Goal: Book appointment/travel/reservation

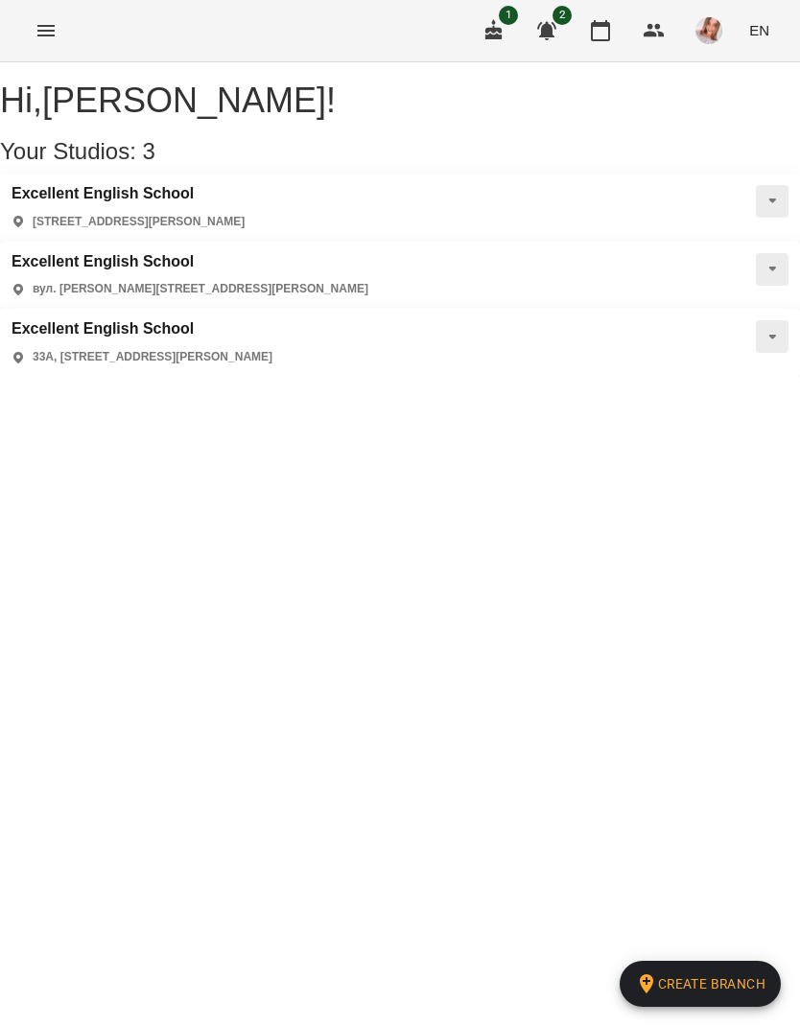
click at [368, 253] on h3 "Excellent English School" at bounding box center [190, 261] width 357 height 17
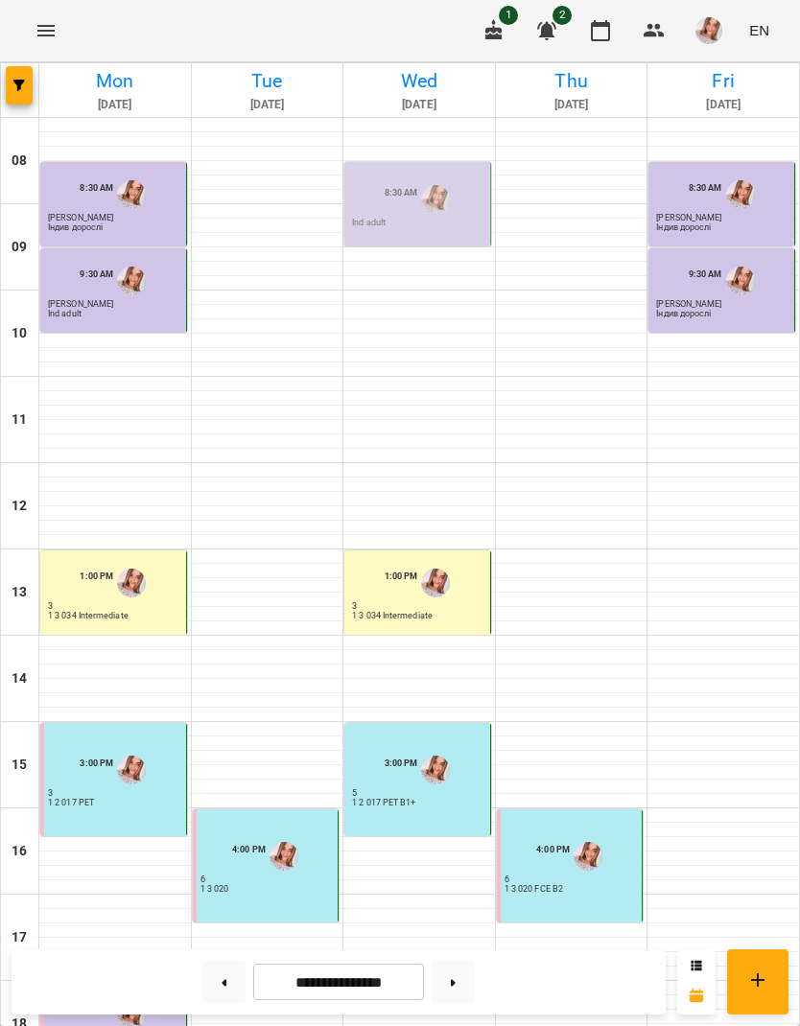
click at [449, 976] on button at bounding box center [452, 982] width 43 height 42
type input "**********"
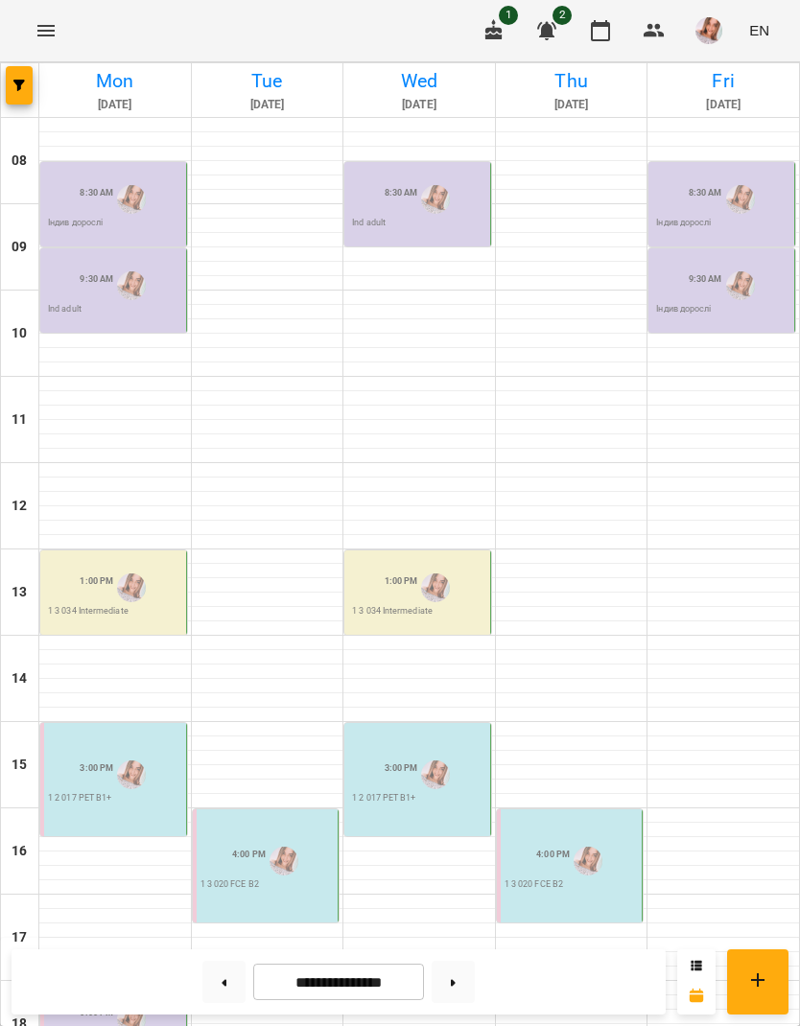
click at [98, 285] on div "9:30 AM" at bounding box center [97, 286] width 34 height 36
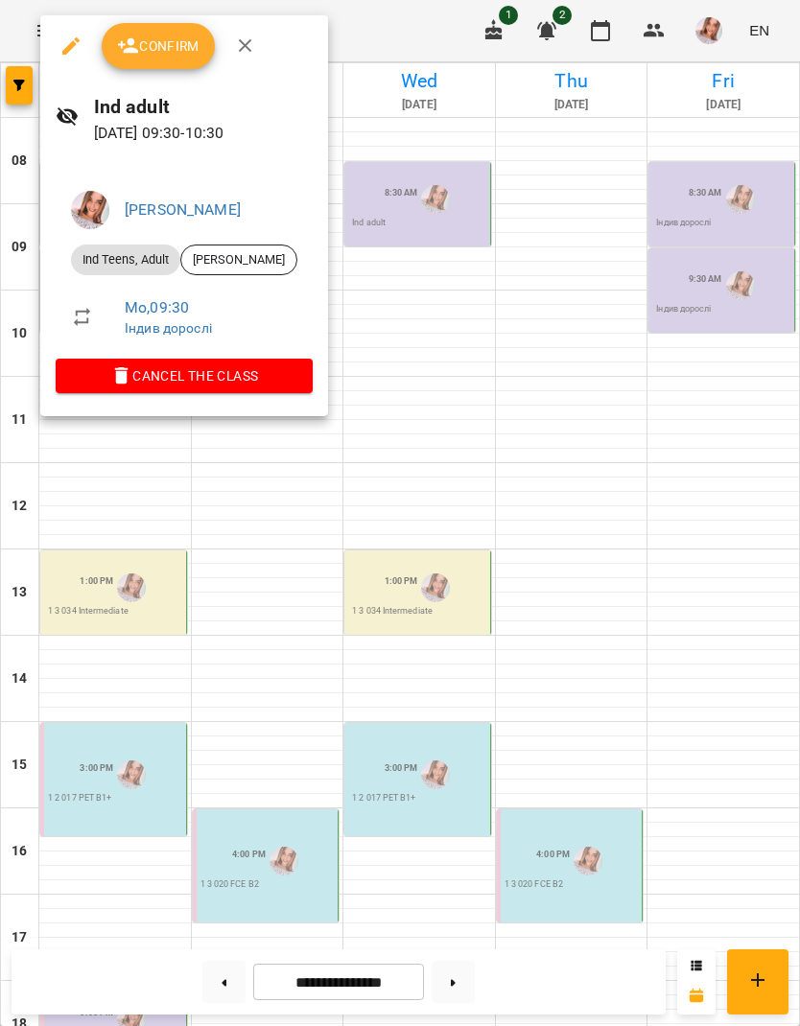
click at [148, 34] on button "Confirm" at bounding box center [158, 46] width 113 height 46
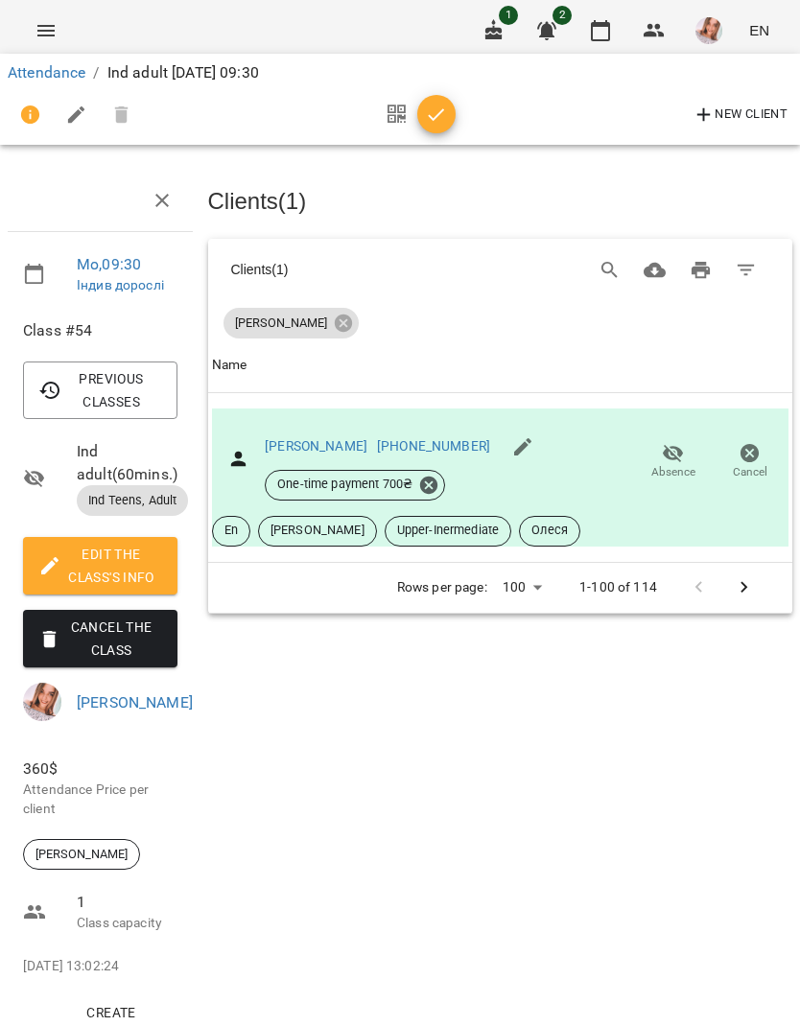
click at [431, 115] on icon "button" at bounding box center [436, 115] width 23 height 23
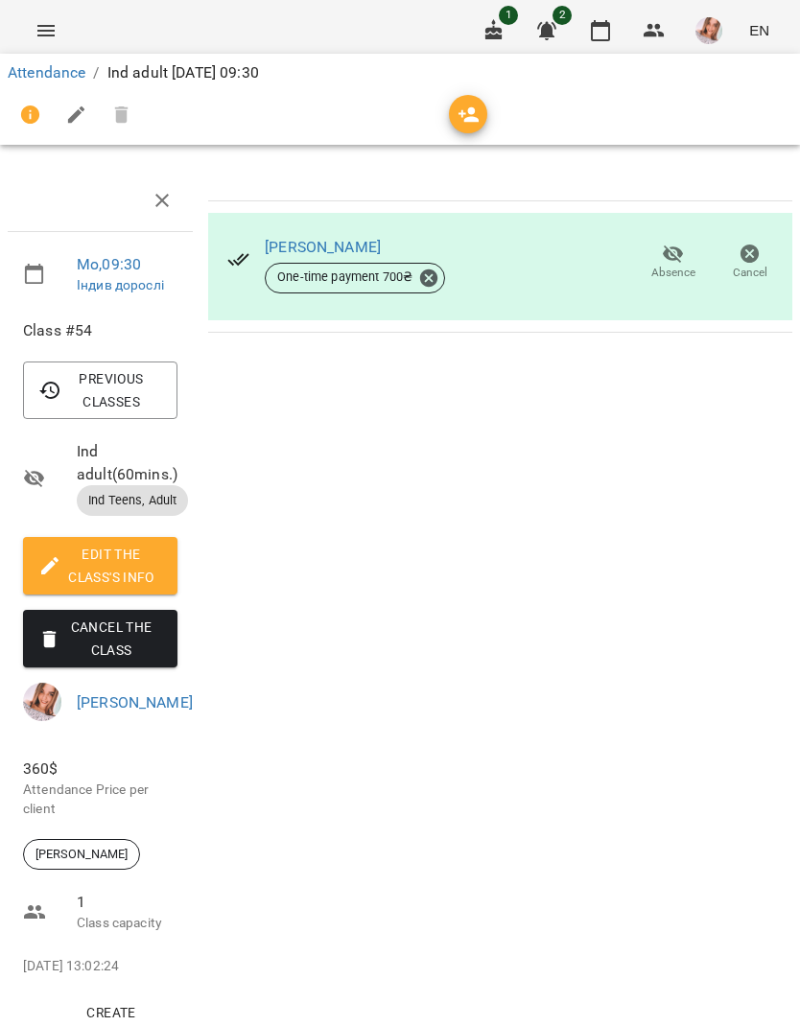
click at [46, 31] on icon "Menu" at bounding box center [45, 31] width 17 height 12
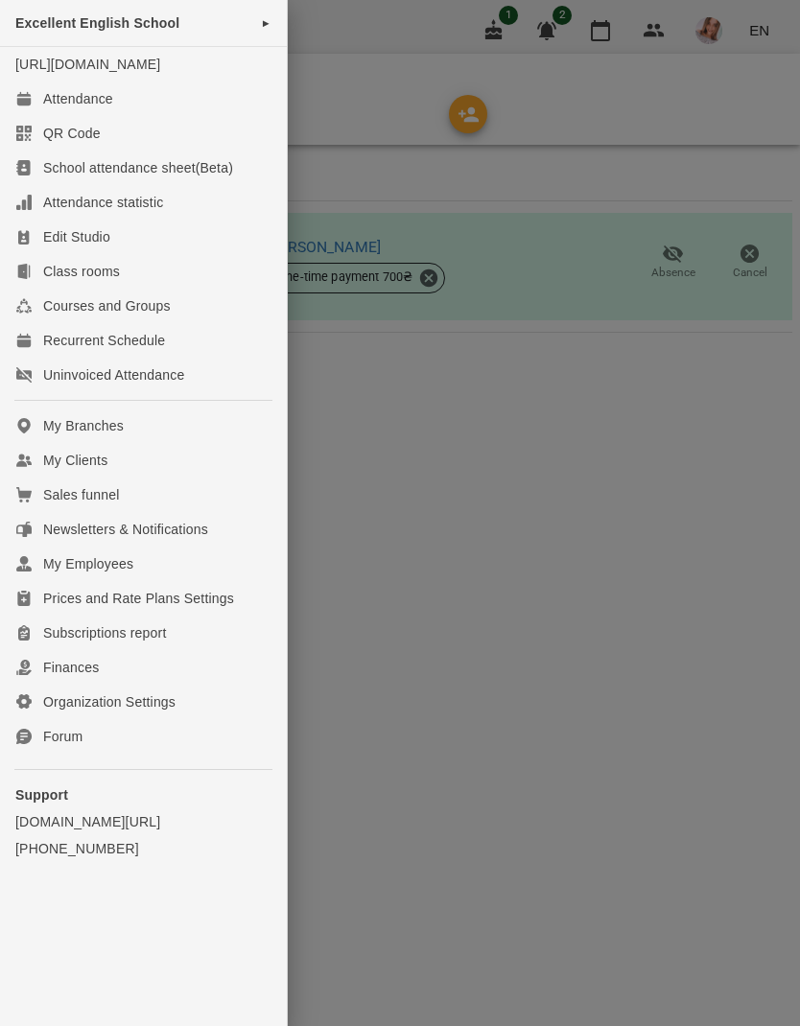
click at [82, 108] on div "Attendance" at bounding box center [78, 98] width 70 height 19
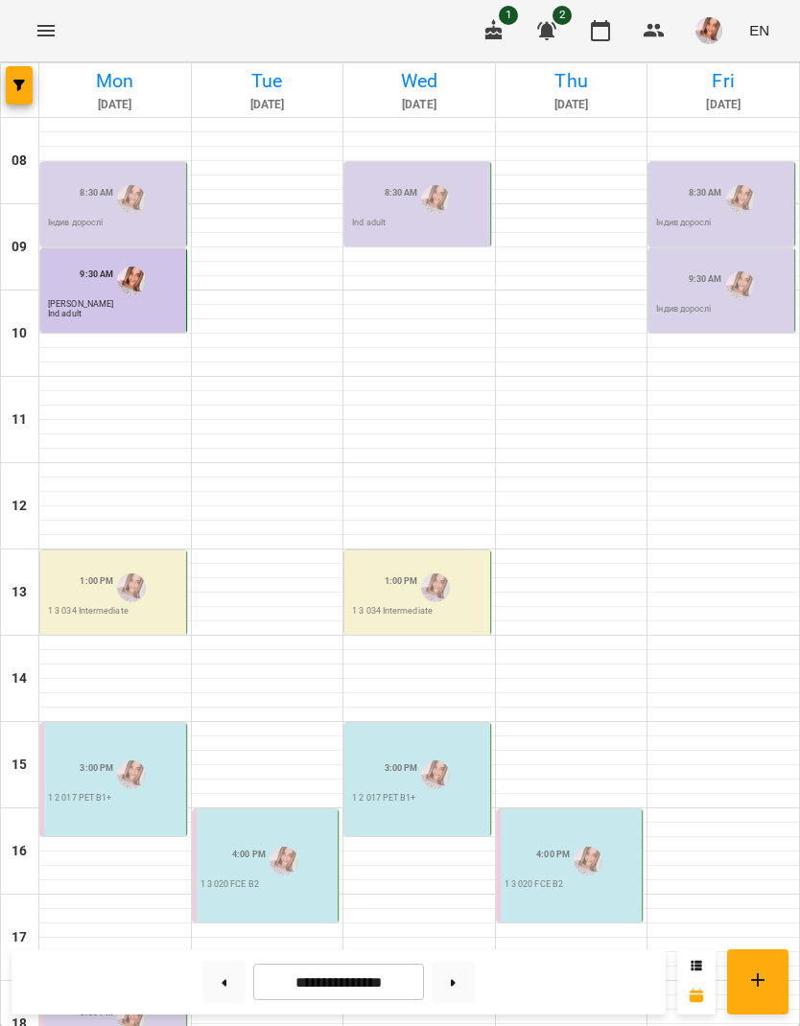
click at [126, 617] on div "1:00 PM 1 3 034 Intermediate" at bounding box center [113, 592] width 147 height 84
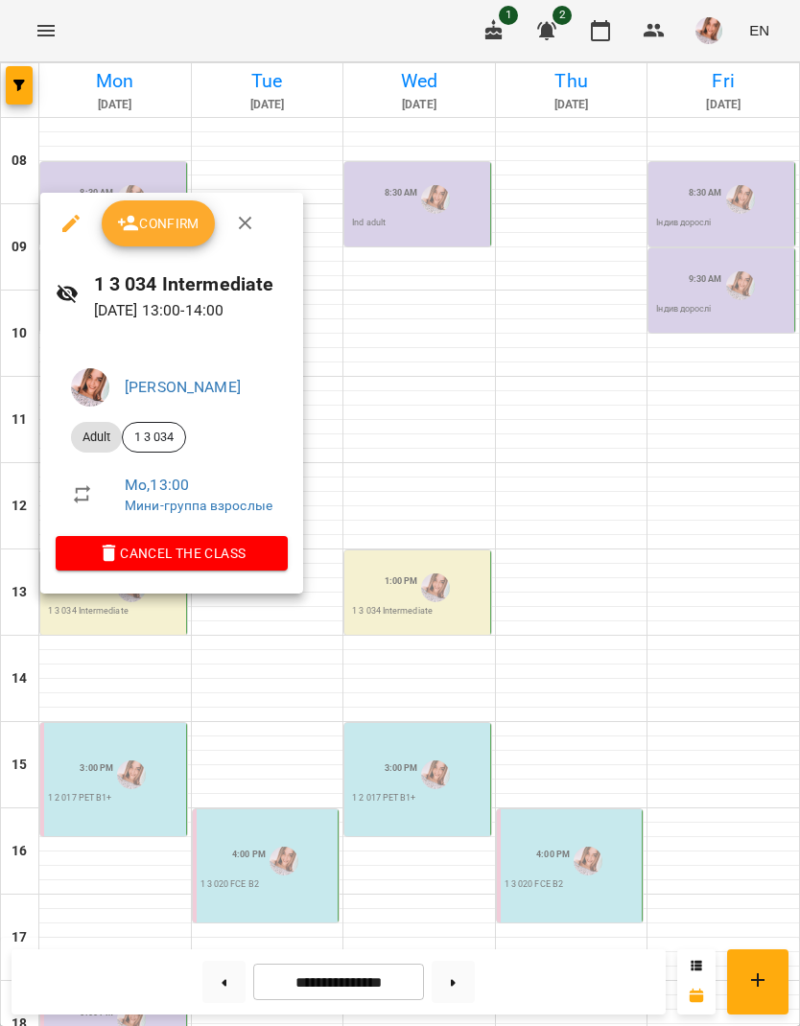
click at [190, 238] on button "Confirm" at bounding box center [158, 223] width 113 height 46
